Goal: Download file/media

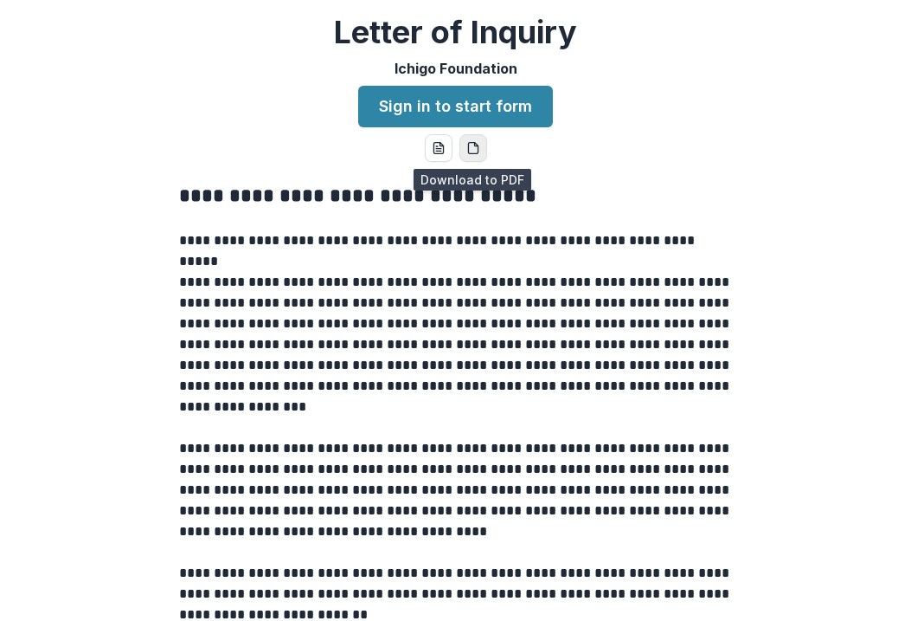
click at [473, 150] on icon "pdf-download" at bounding box center [473, 148] width 14 height 14
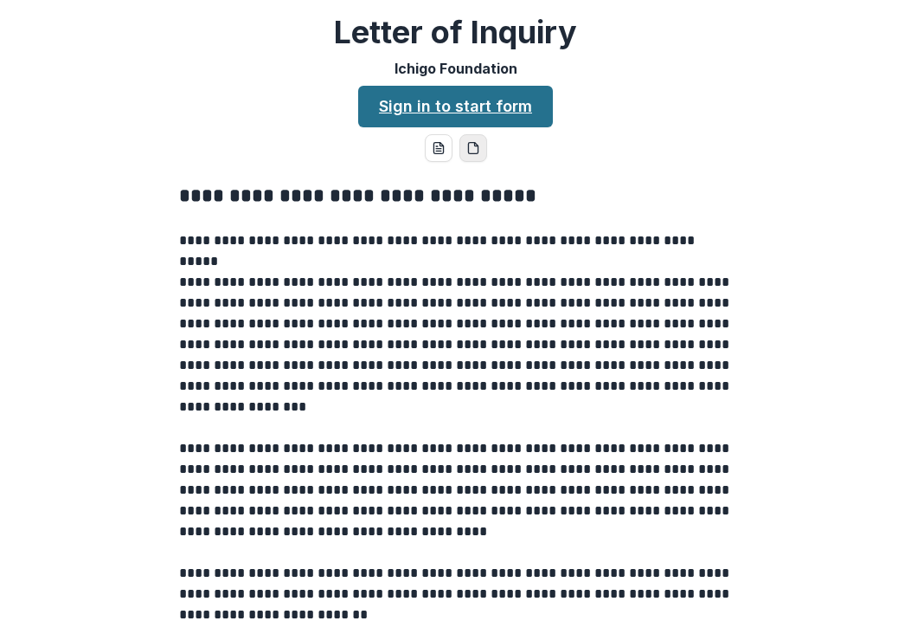
click at [432, 95] on link "Sign in to start form" at bounding box center [455, 107] width 195 height 42
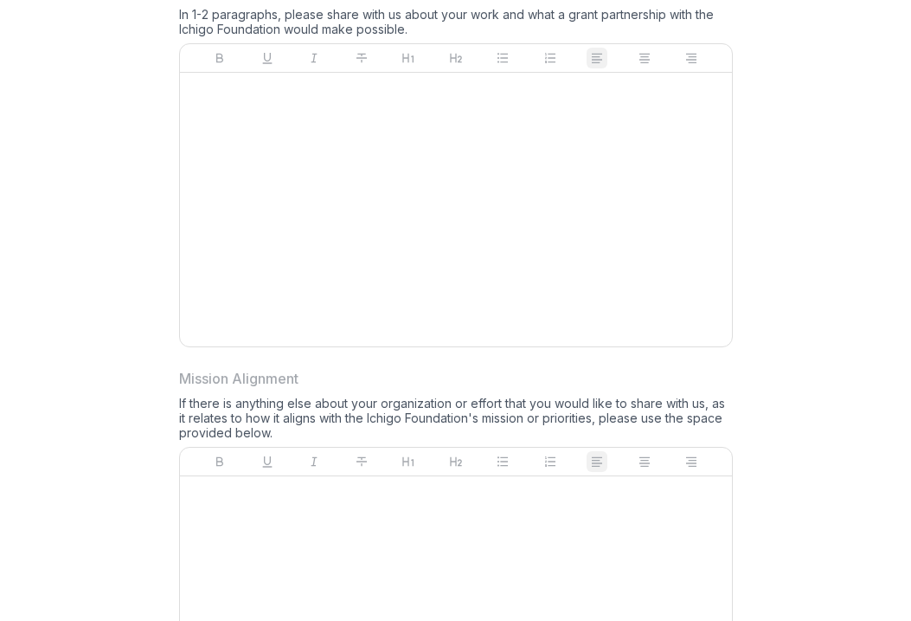
scroll to position [981, 0]
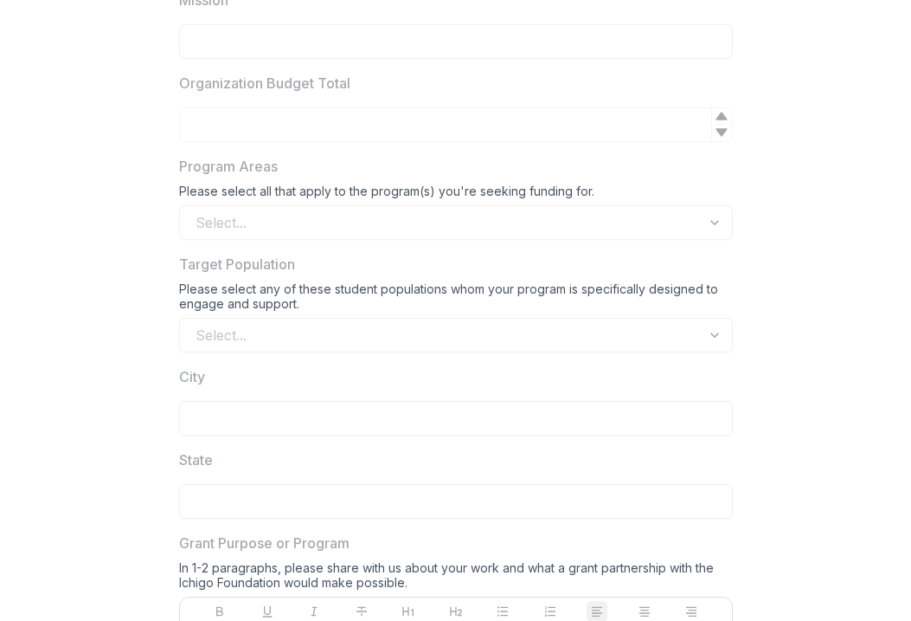
click at [254, 218] on div "Select..." at bounding box center [456, 222] width 554 height 35
click at [556, 223] on div "Select..." at bounding box center [456, 222] width 554 height 35
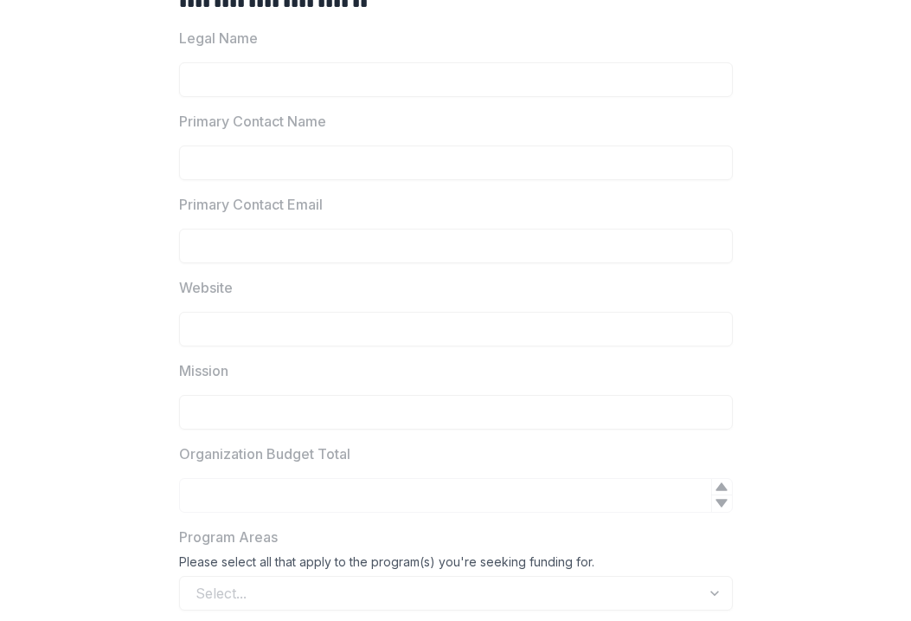
scroll to position [0, 0]
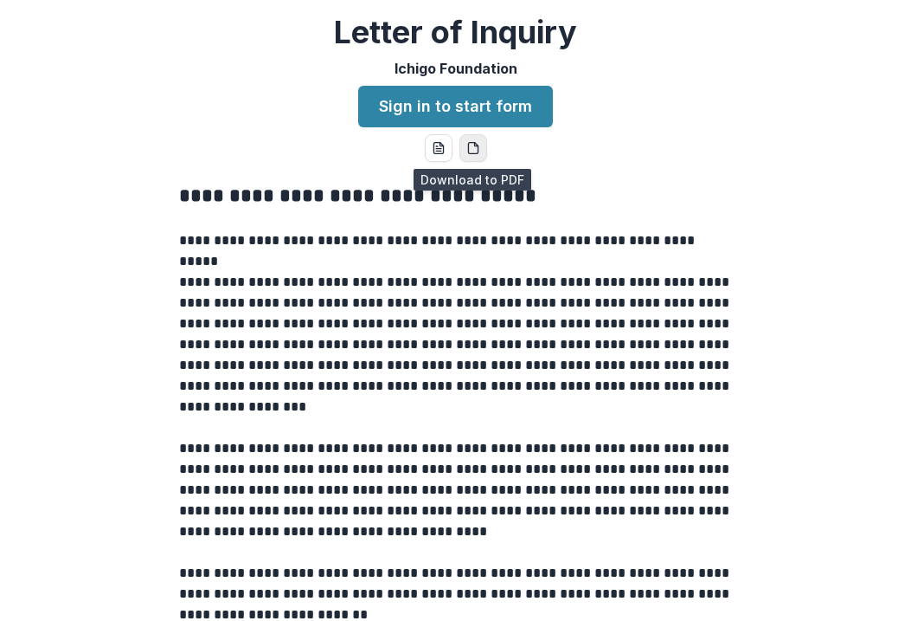
click at [477, 151] on icon "pdf-download" at bounding box center [473, 148] width 14 height 14
